Goal: Information Seeking & Learning: Check status

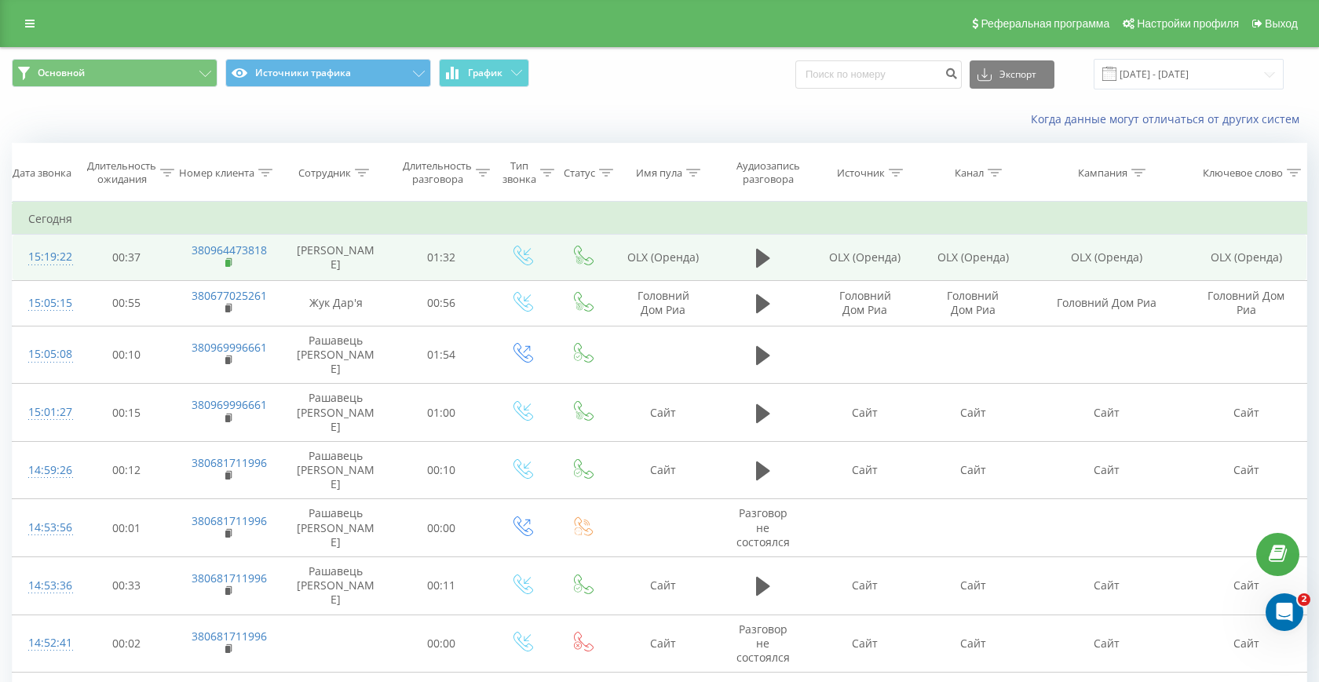
click at [232, 261] on icon at bounding box center [229, 261] width 5 height 7
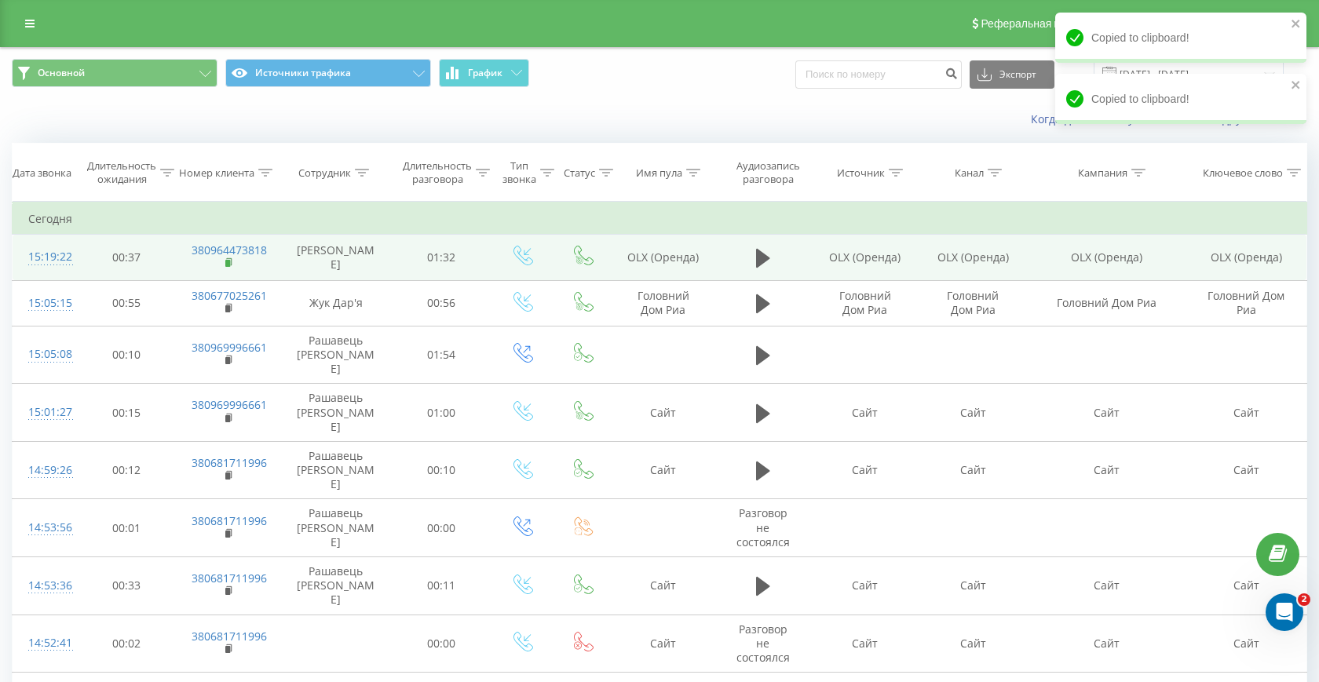
click at [232, 261] on icon at bounding box center [229, 261] width 5 height 7
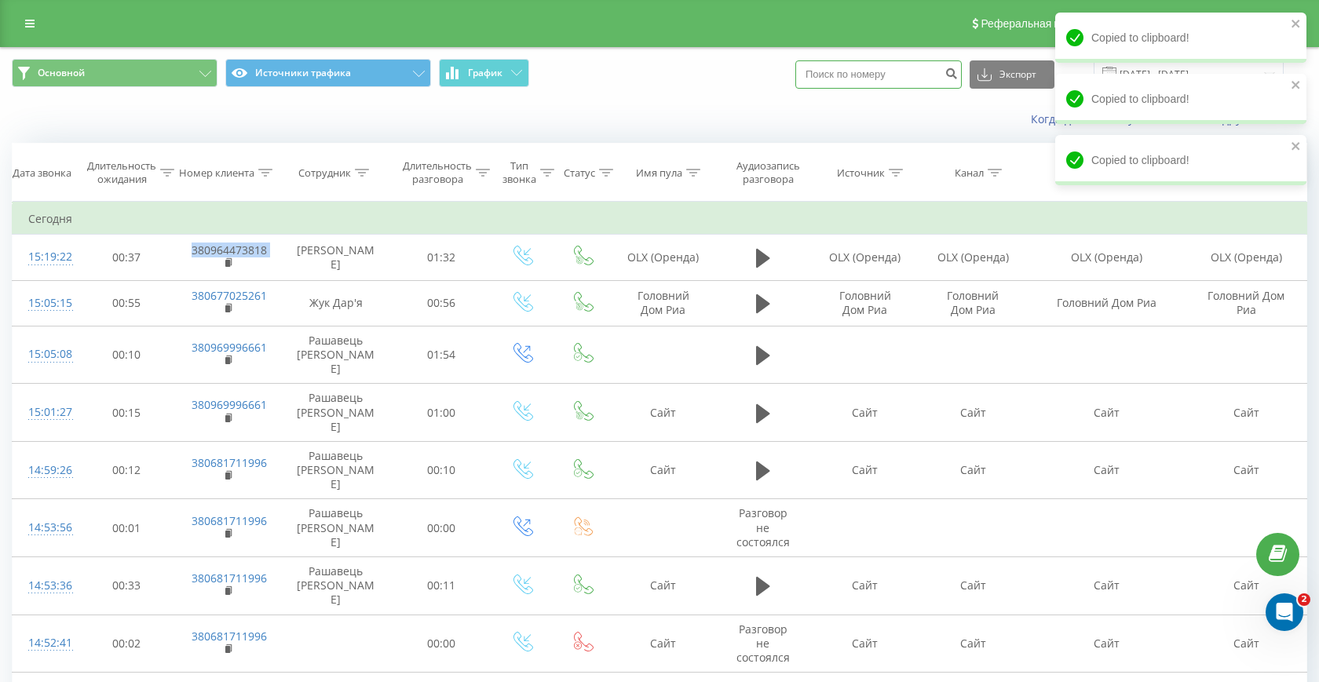
click at [925, 82] on input at bounding box center [878, 74] width 166 height 28
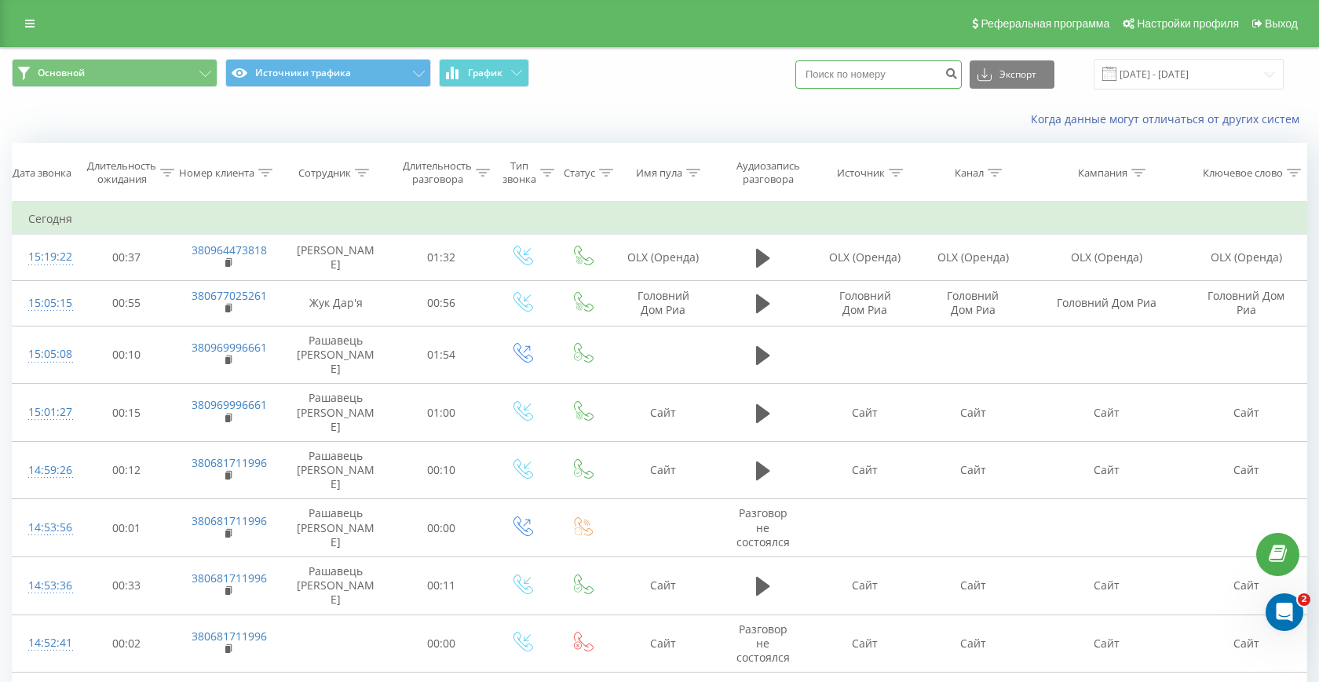
paste input "066 822 7906"
type input "066 822 7906"
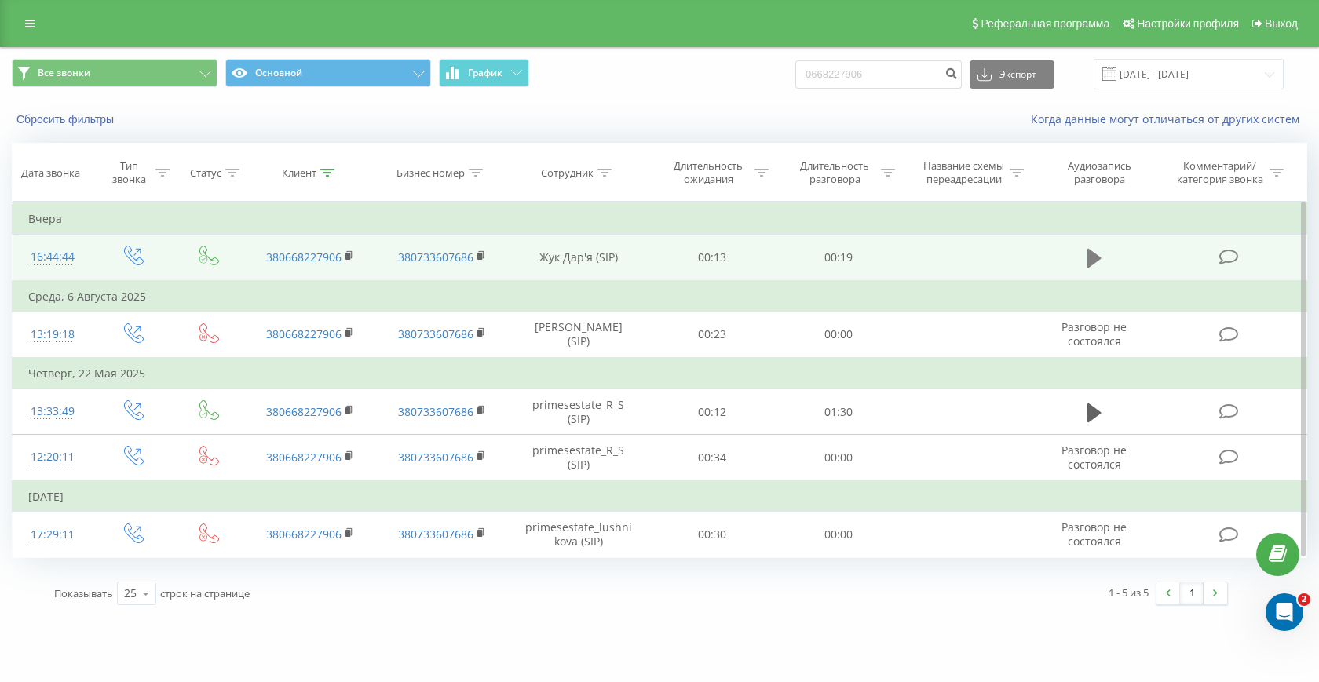
click at [1093, 263] on icon at bounding box center [1094, 258] width 14 height 19
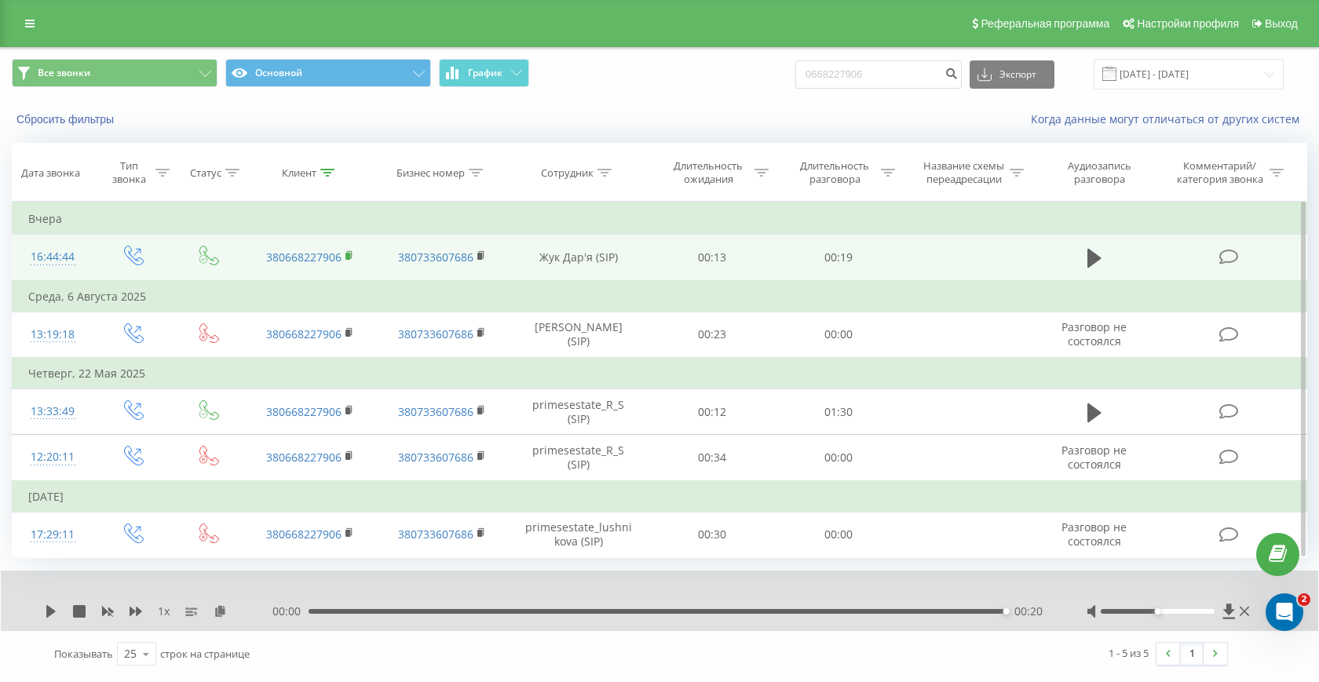
click at [349, 254] on rect at bounding box center [347, 256] width 5 height 7
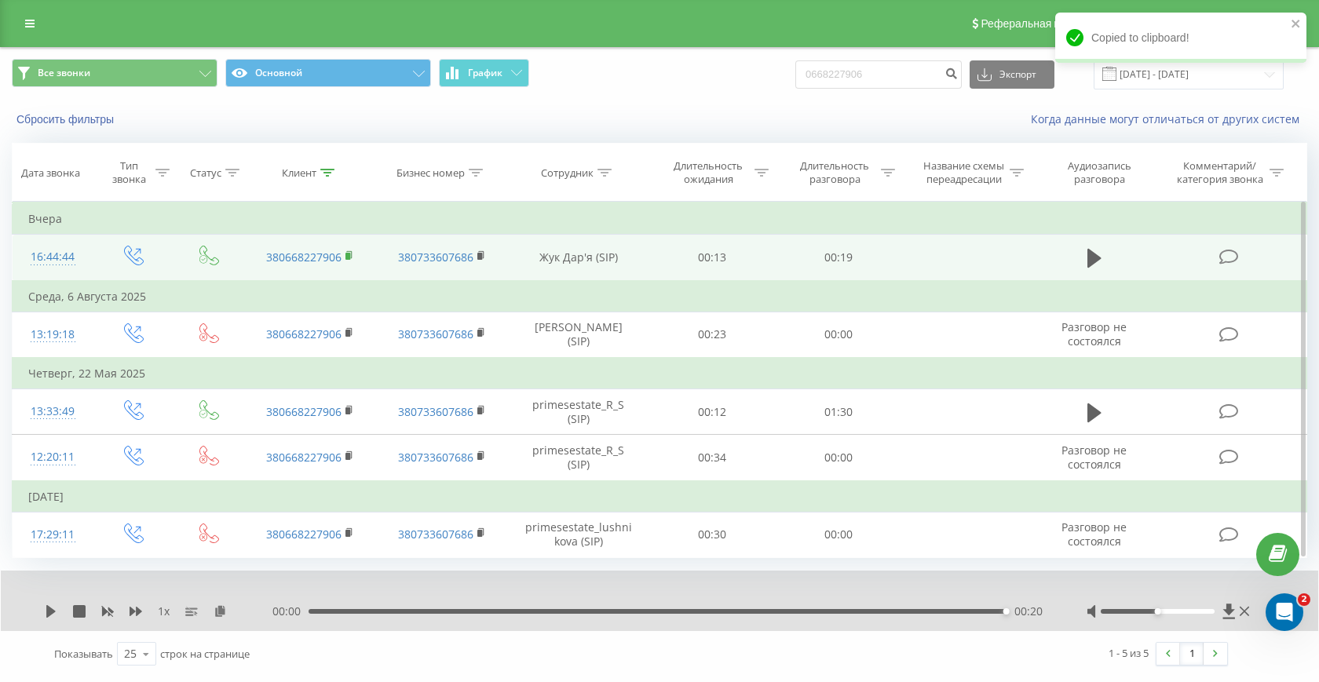
click at [349, 254] on rect at bounding box center [347, 256] width 5 height 7
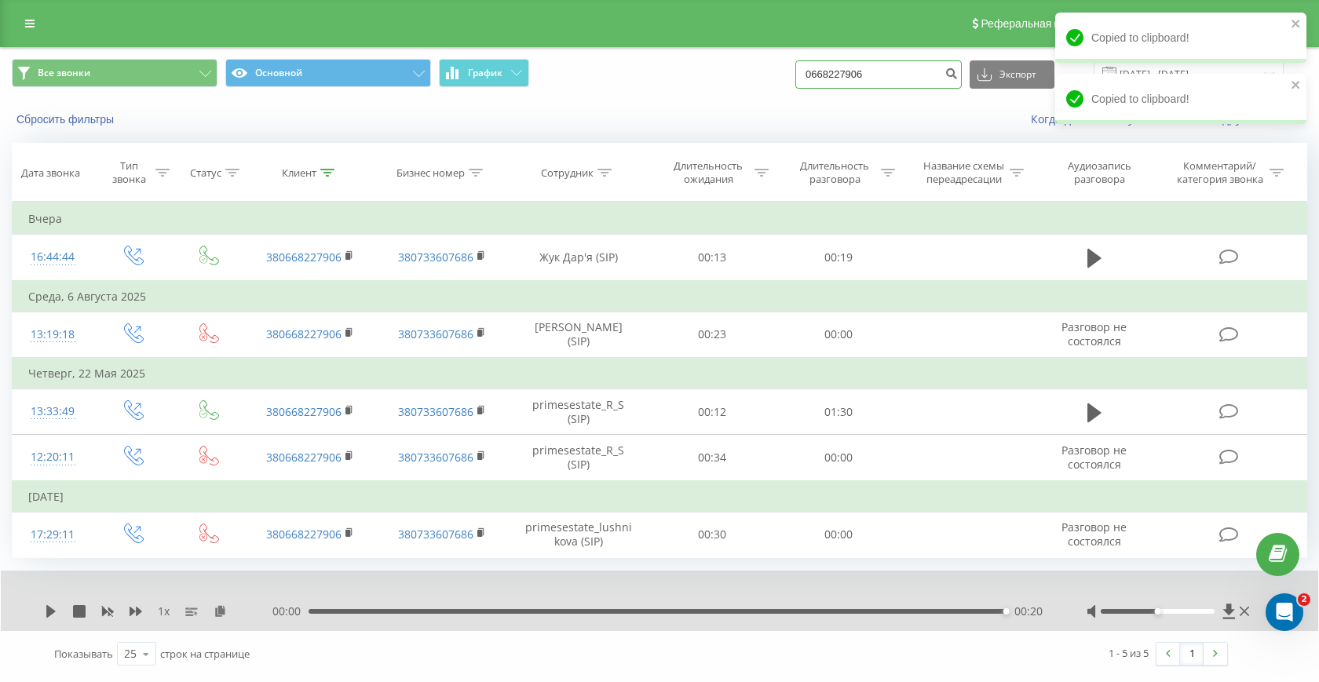
click at [878, 67] on input "0668227906" at bounding box center [878, 74] width 166 height 28
paste input "380730605050"
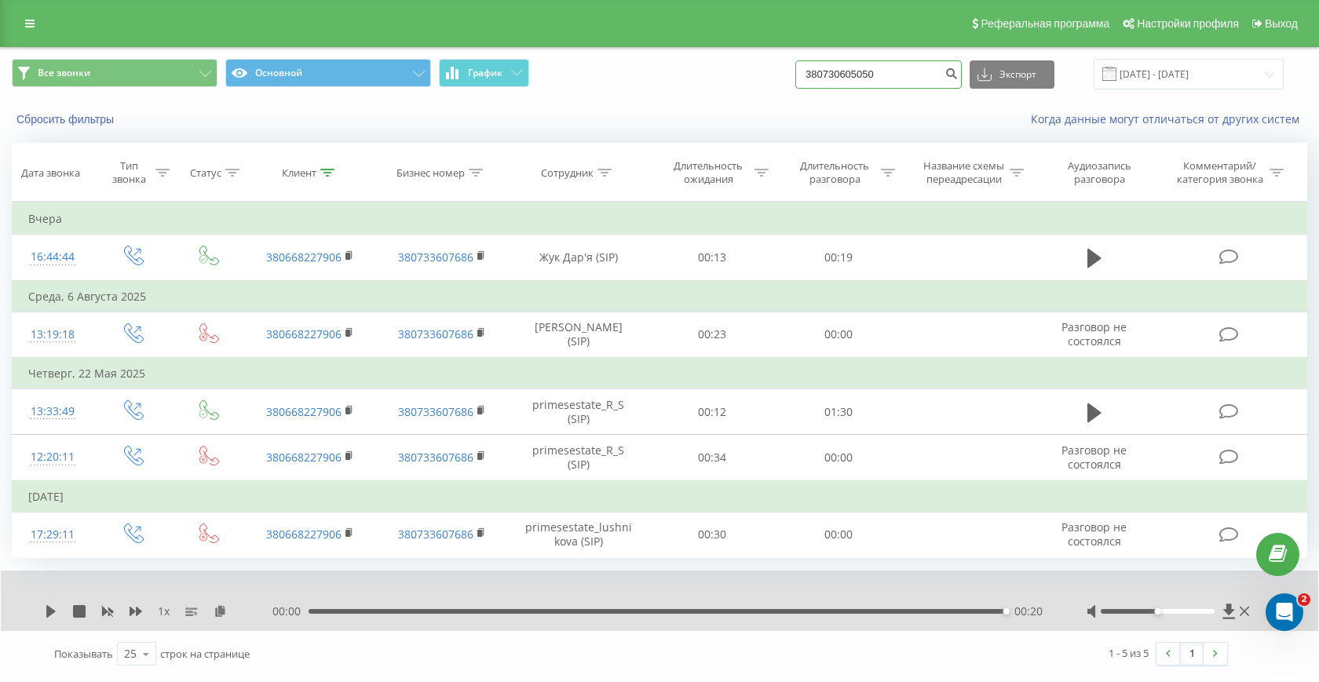
type input "380730605050"
